Goal: Information Seeking & Learning: Learn about a topic

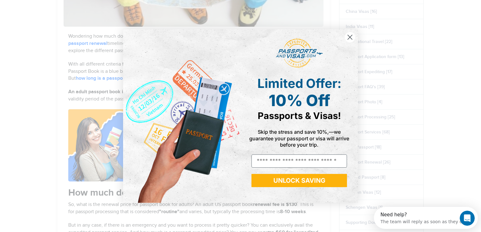
click at [351, 38] on icon "Close dialog" at bounding box center [350, 37] width 4 height 4
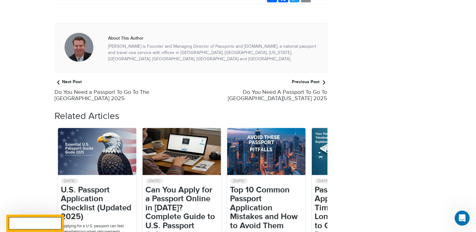
scroll to position [1199, 0]
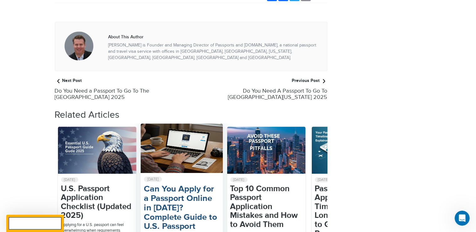
click at [182, 184] on h2 "Can You Apply for a Passport Online in [DATE]? Complete Guide to U.S. Passport …" at bounding box center [182, 212] width 76 height 56
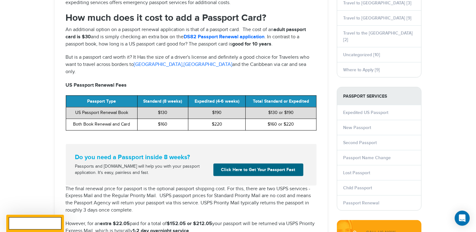
scroll to position [466, 0]
